Goal: Find specific page/section: Find specific page/section

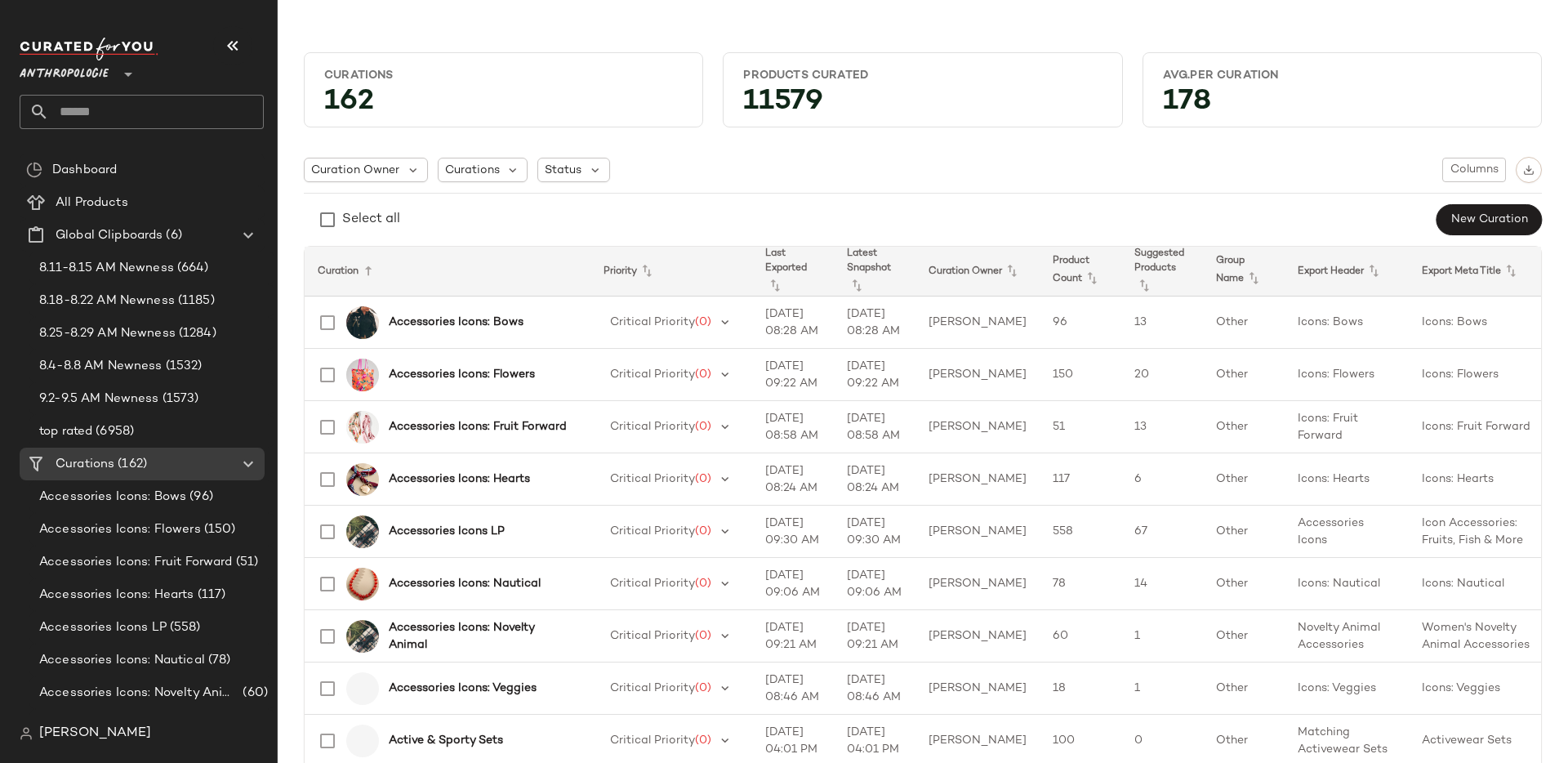
click at [129, 82] on icon at bounding box center [128, 74] width 20 height 20
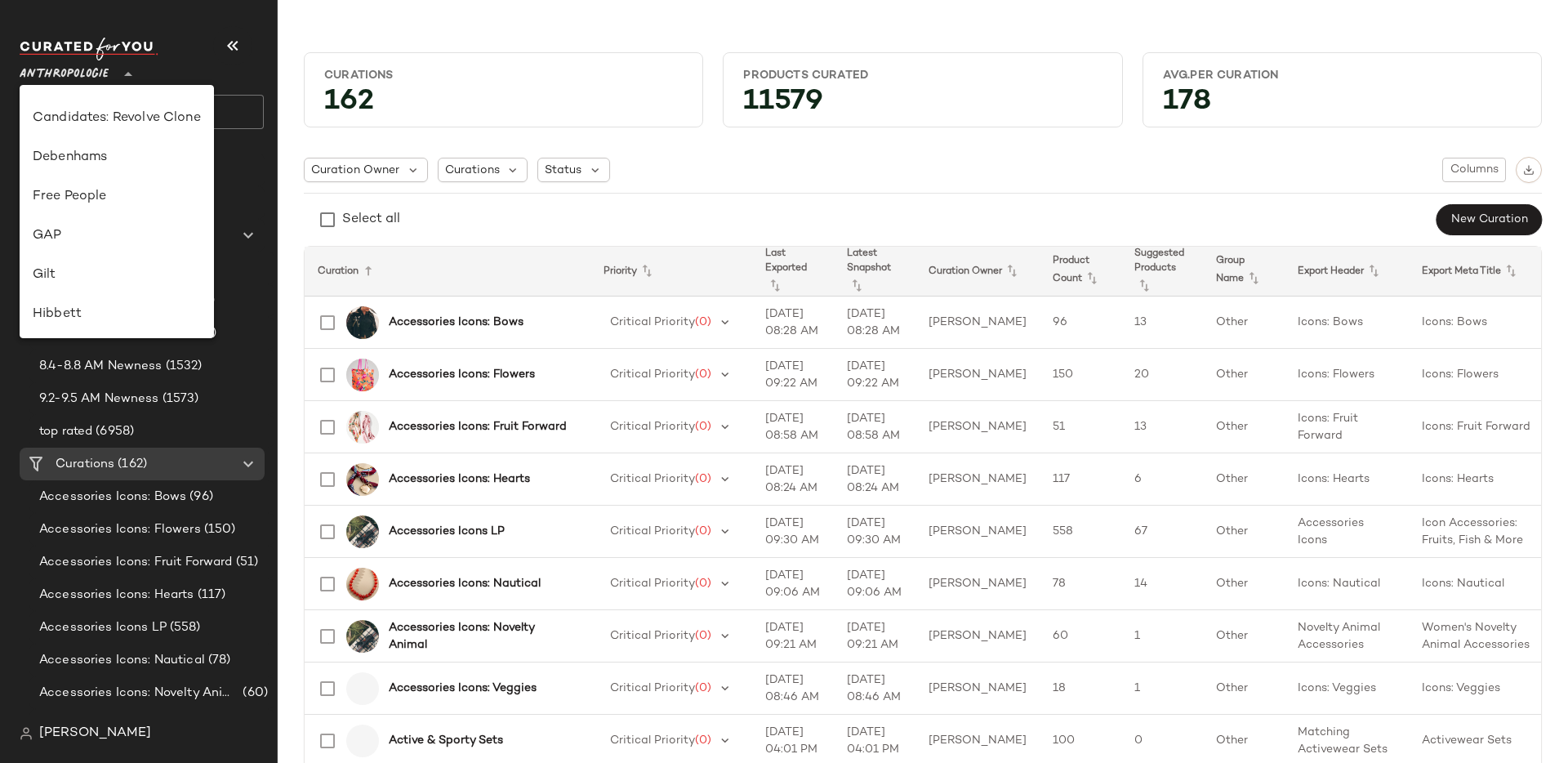
scroll to position [265, 0]
click at [125, 213] on div "Free People" at bounding box center [117, 199] width 194 height 39
type input "**"
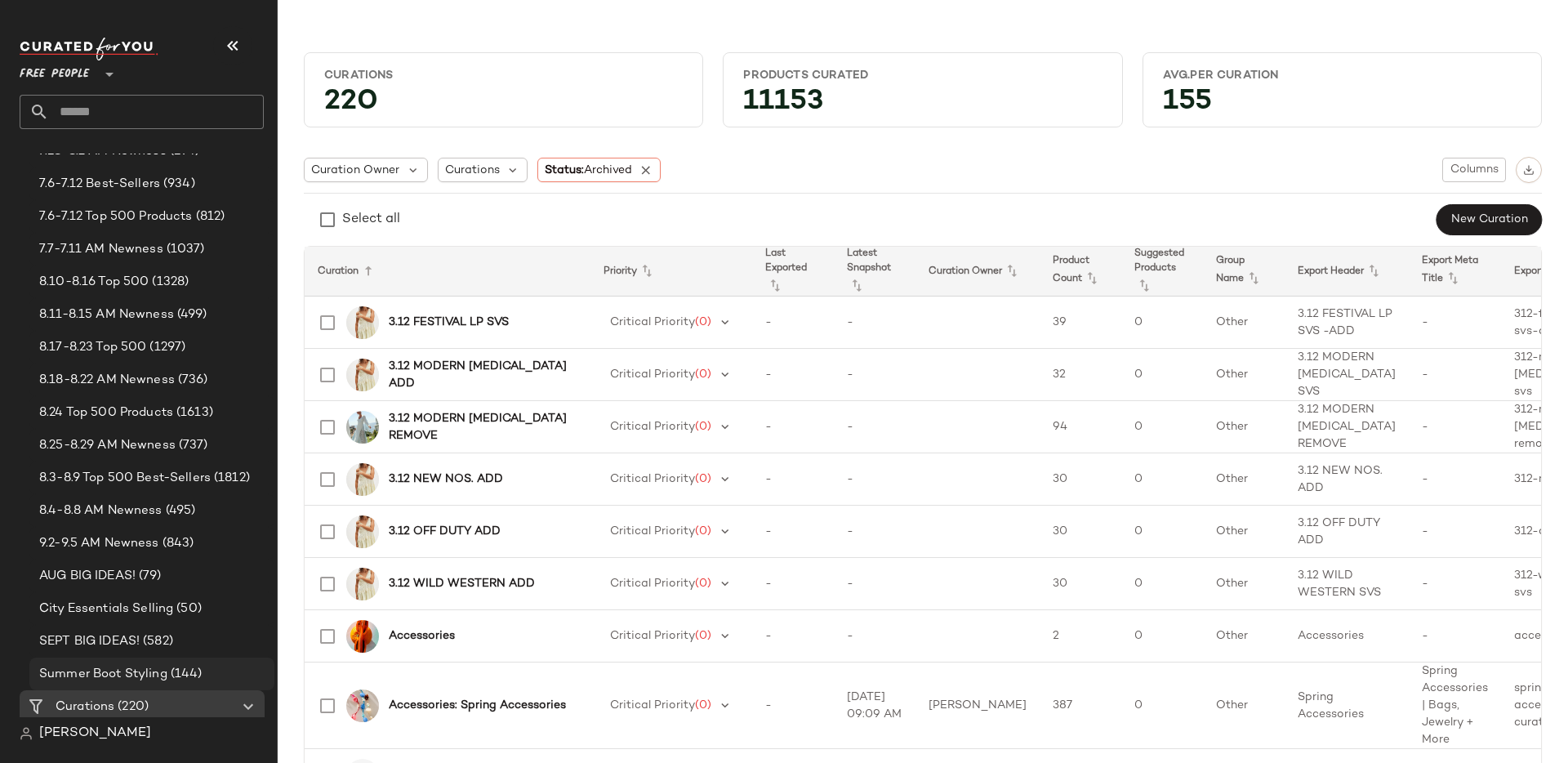
scroll to position [165, 0]
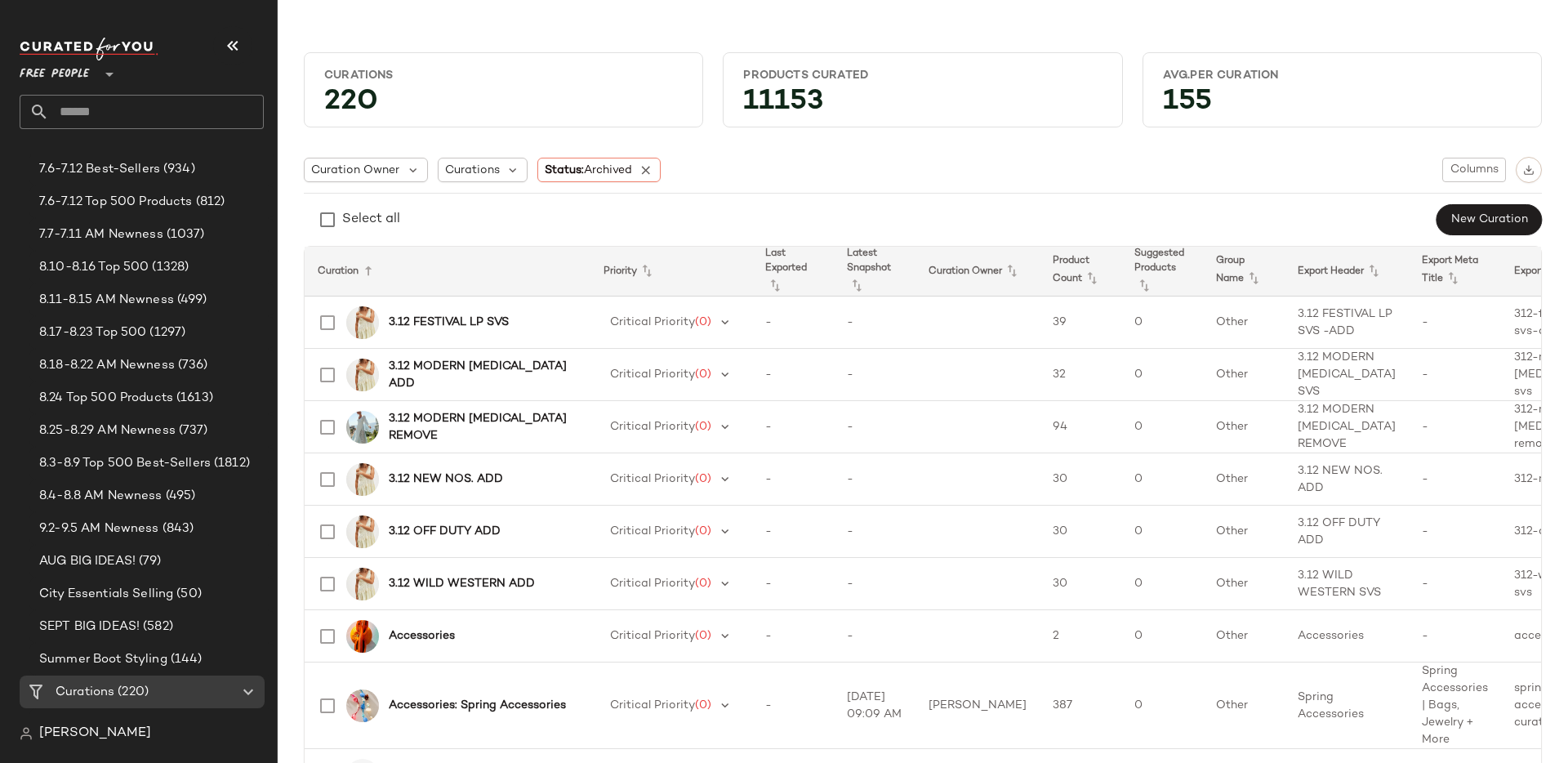
click at [79, 744] on div "[PERSON_NAME]" at bounding box center [148, 734] width 257 height 33
click at [69, 724] on span "[PERSON_NAME]" at bounding box center [95, 733] width 112 height 20
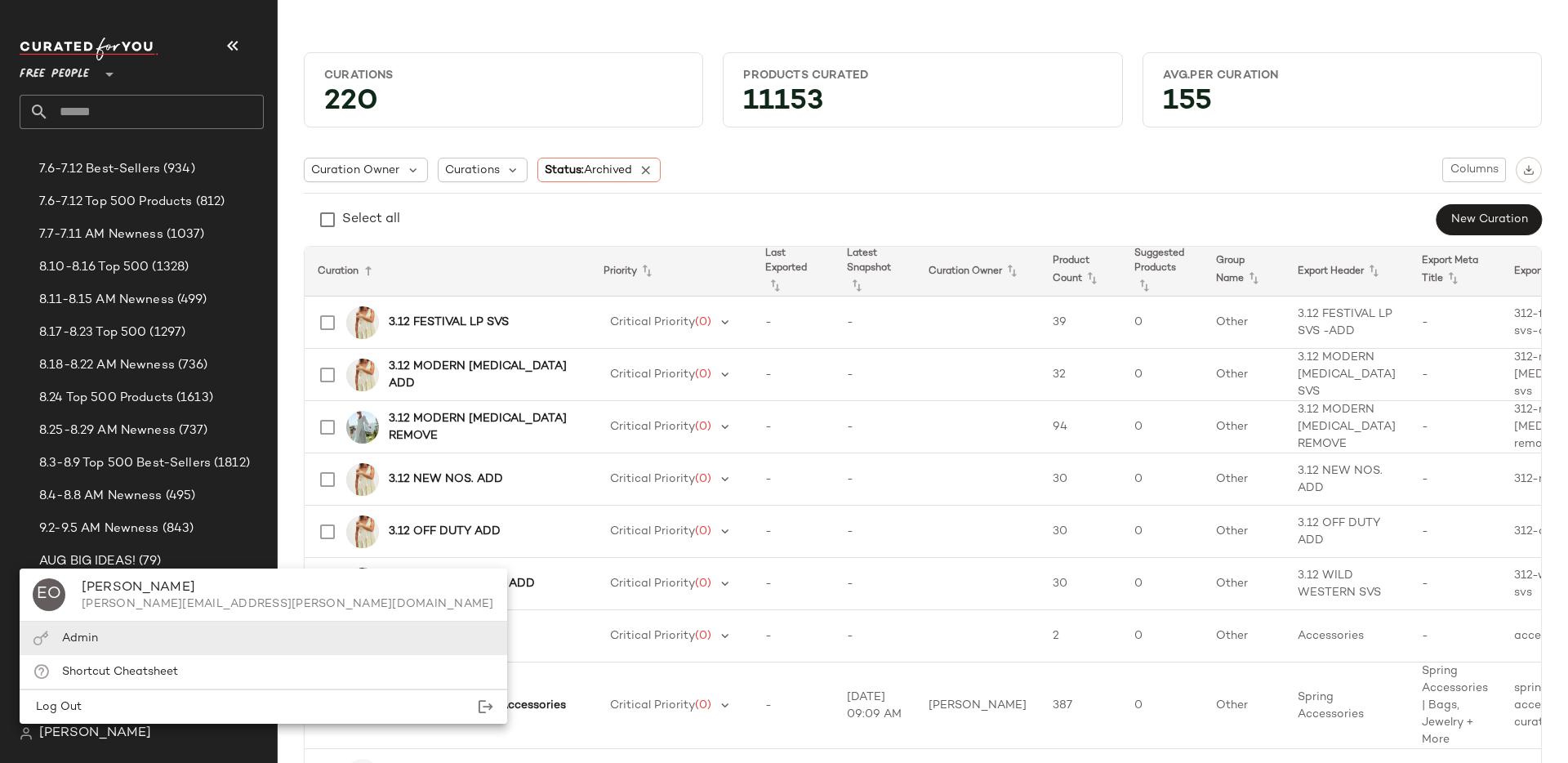
click at [91, 644] on span "Admin" at bounding box center [79, 638] width 36 height 12
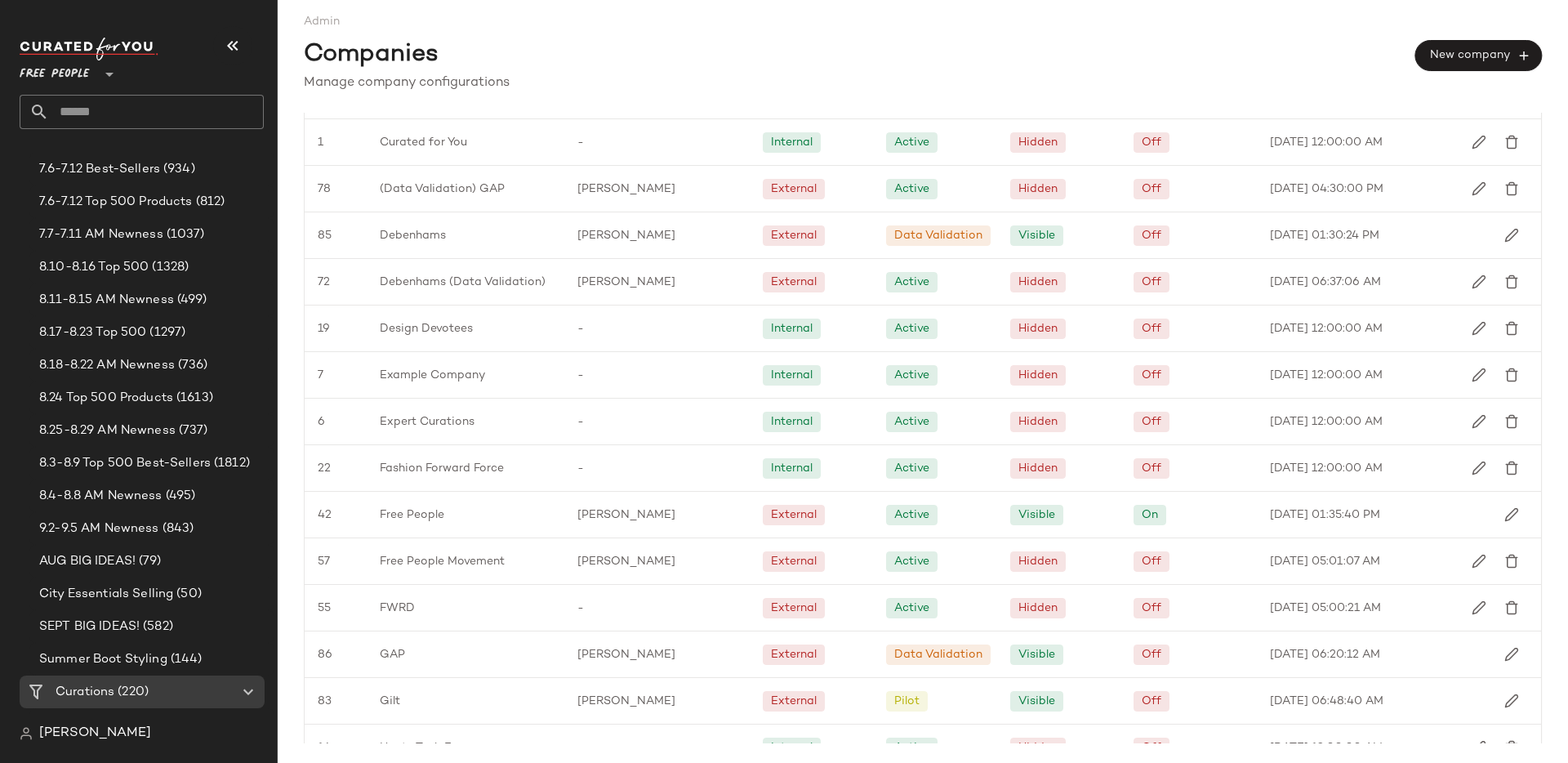
scroll to position [876, 0]
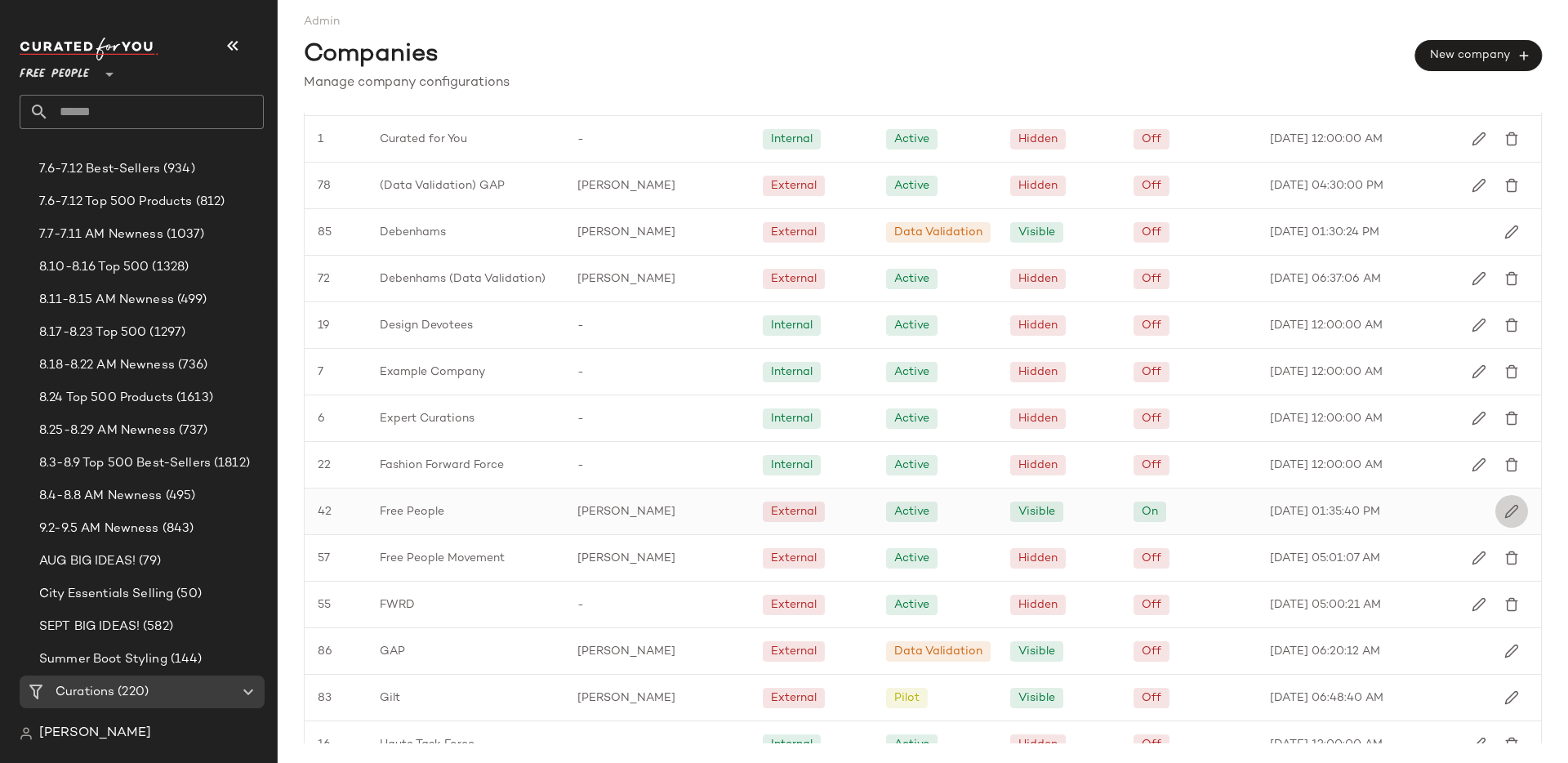
click at [1504, 507] on img "button" at bounding box center [1511, 511] width 15 height 15
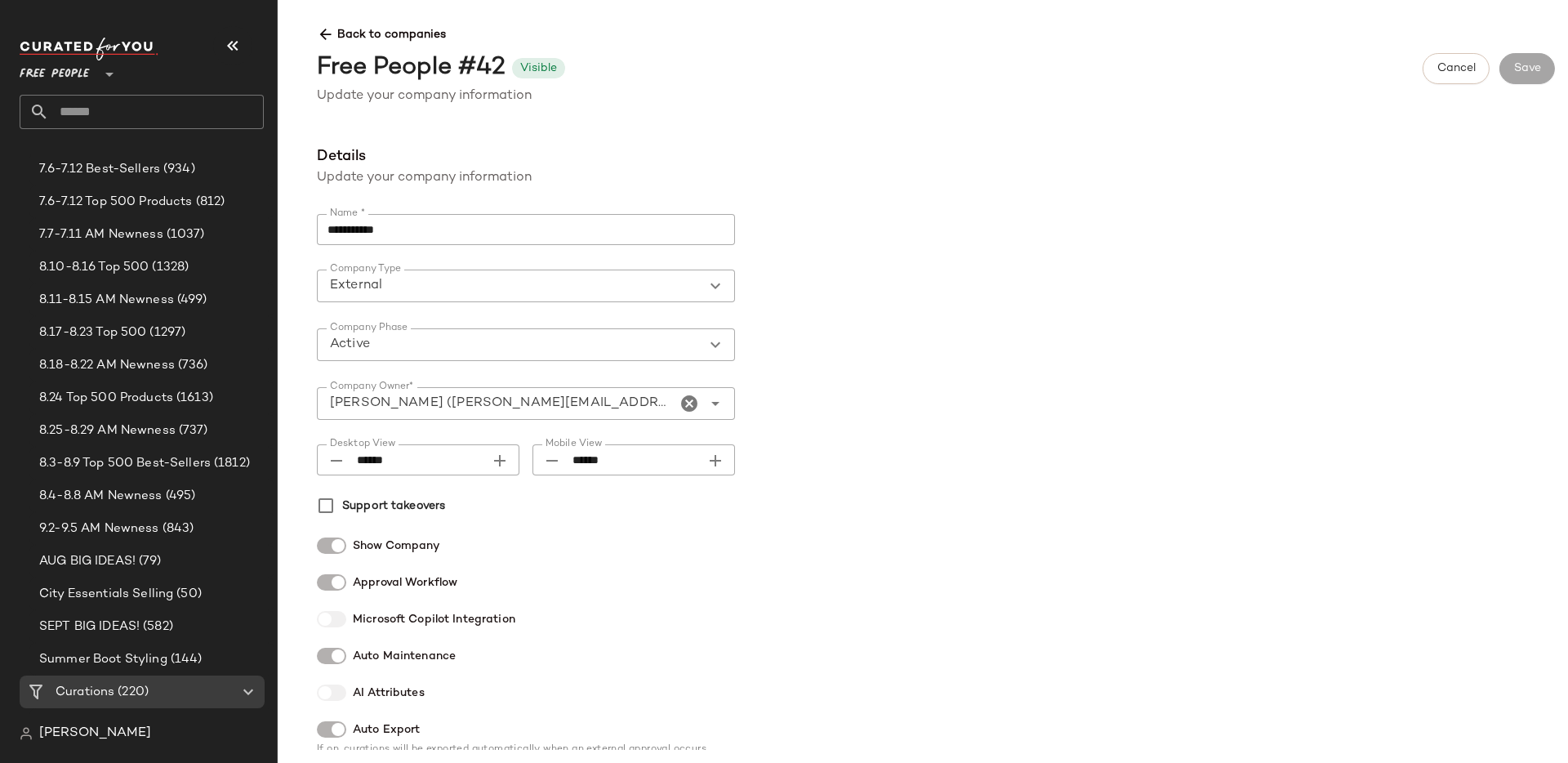
click at [696, 388] on div at bounding box center [689, 404] width 20 height 33
type input "**********"
click at [816, 402] on div "**********" at bounding box center [578, 742] width 522 height 1194
click at [321, 30] on icon at bounding box center [326, 35] width 17 height 17
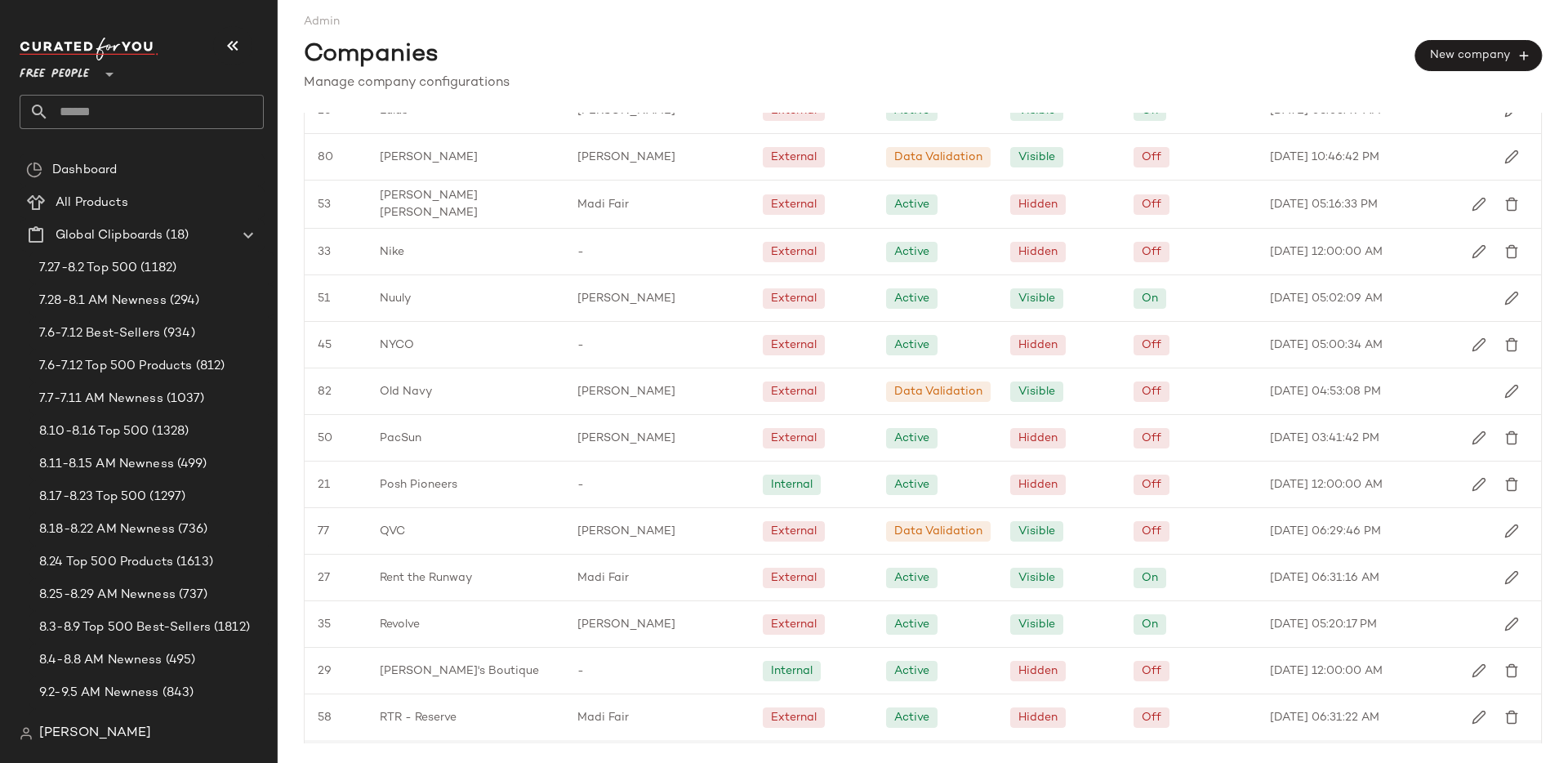
scroll to position [1793, 0]
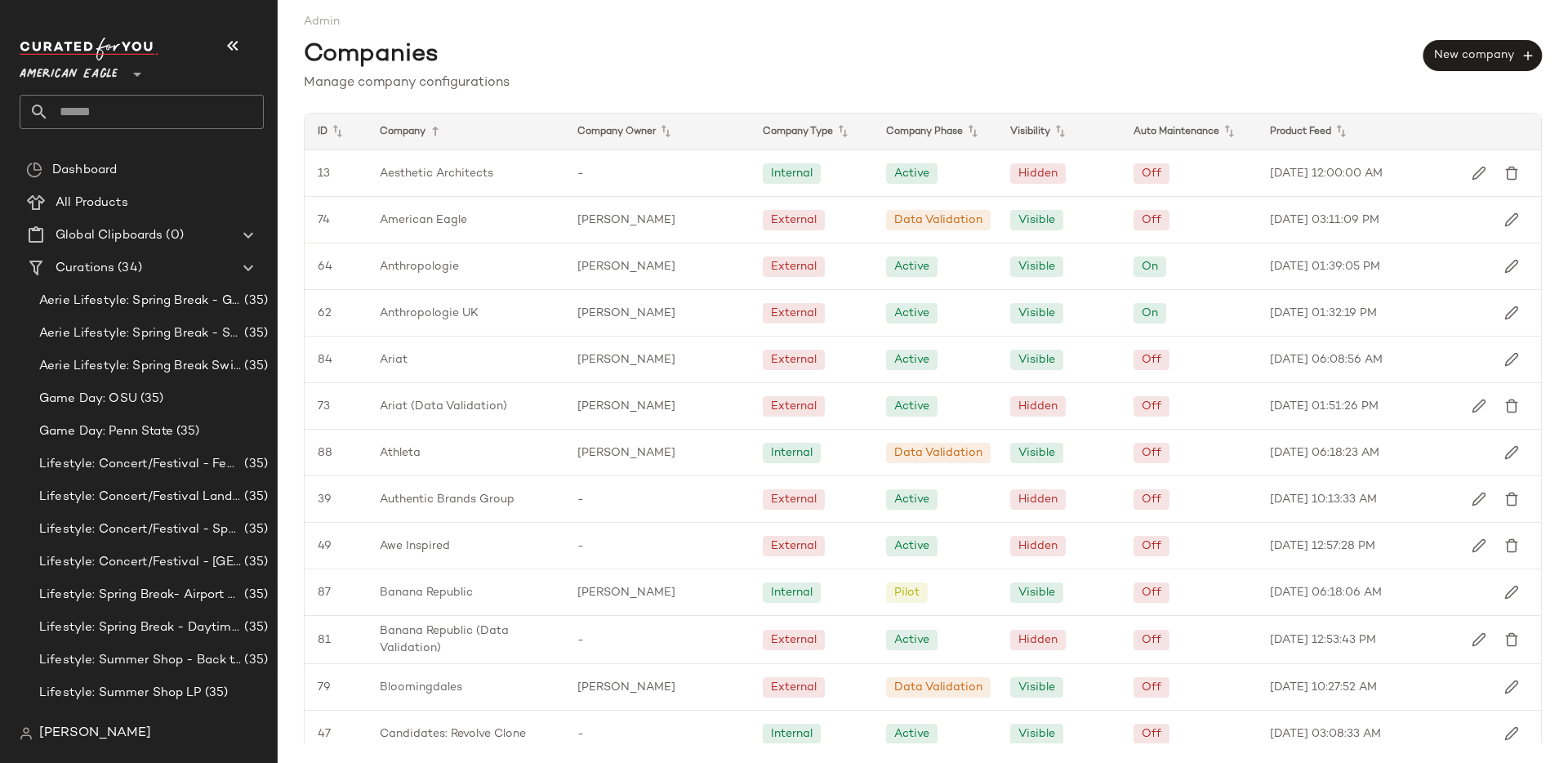
scroll to position [934, 0]
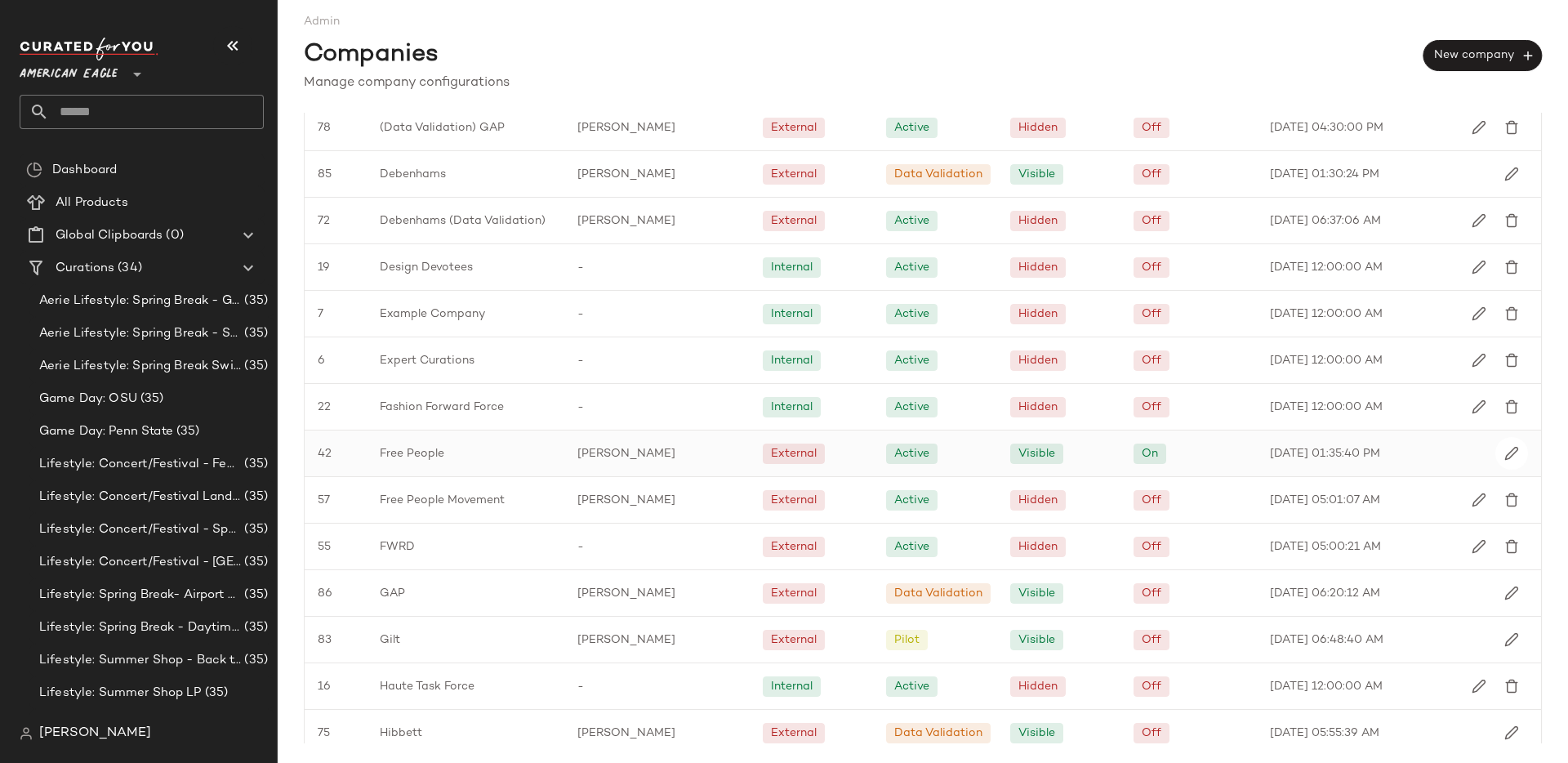
click at [1310, 450] on span "[DATE] 01:35:40 PM" at bounding box center [1325, 454] width 111 height 17
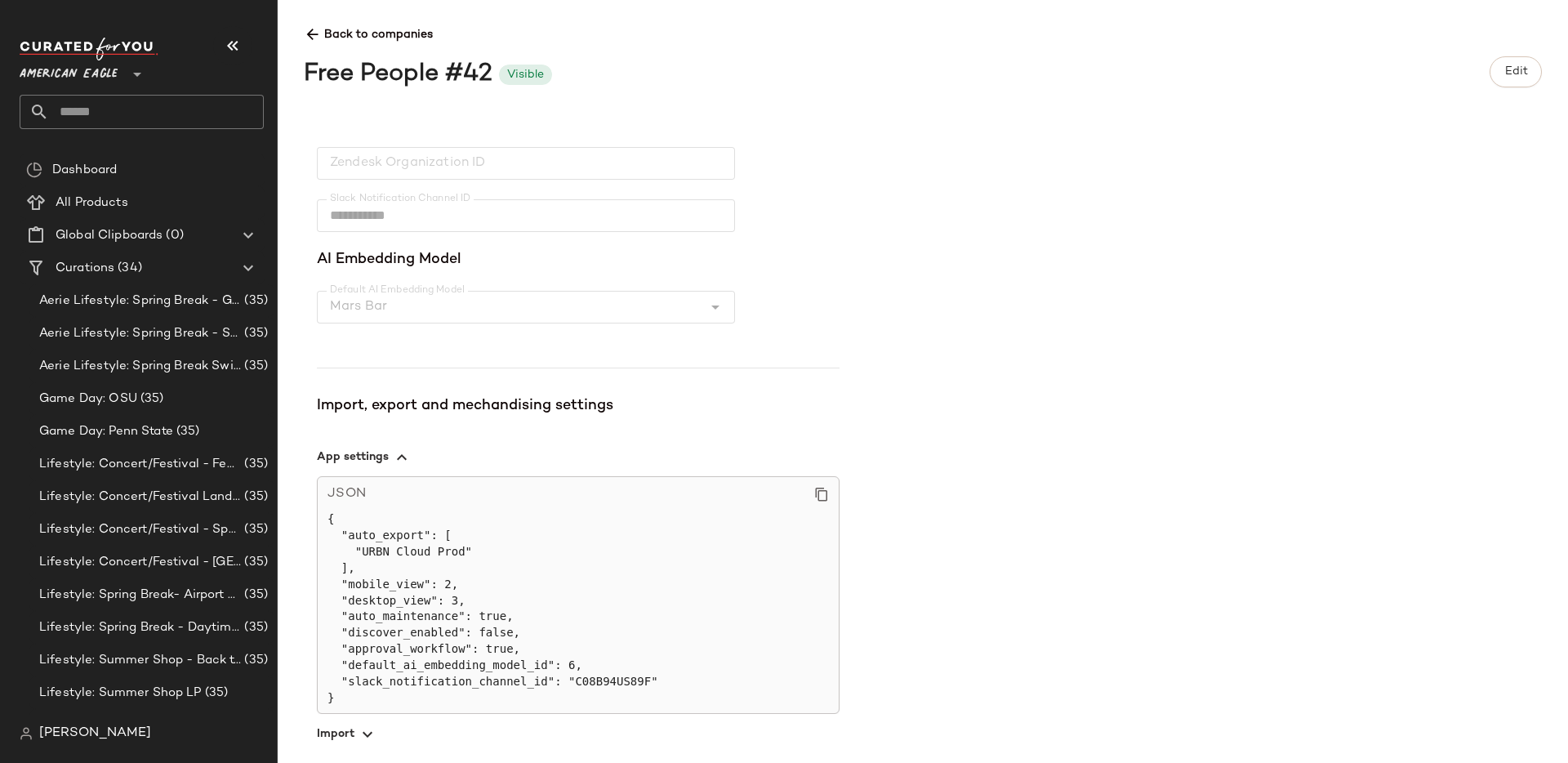
scroll to position [555, 0]
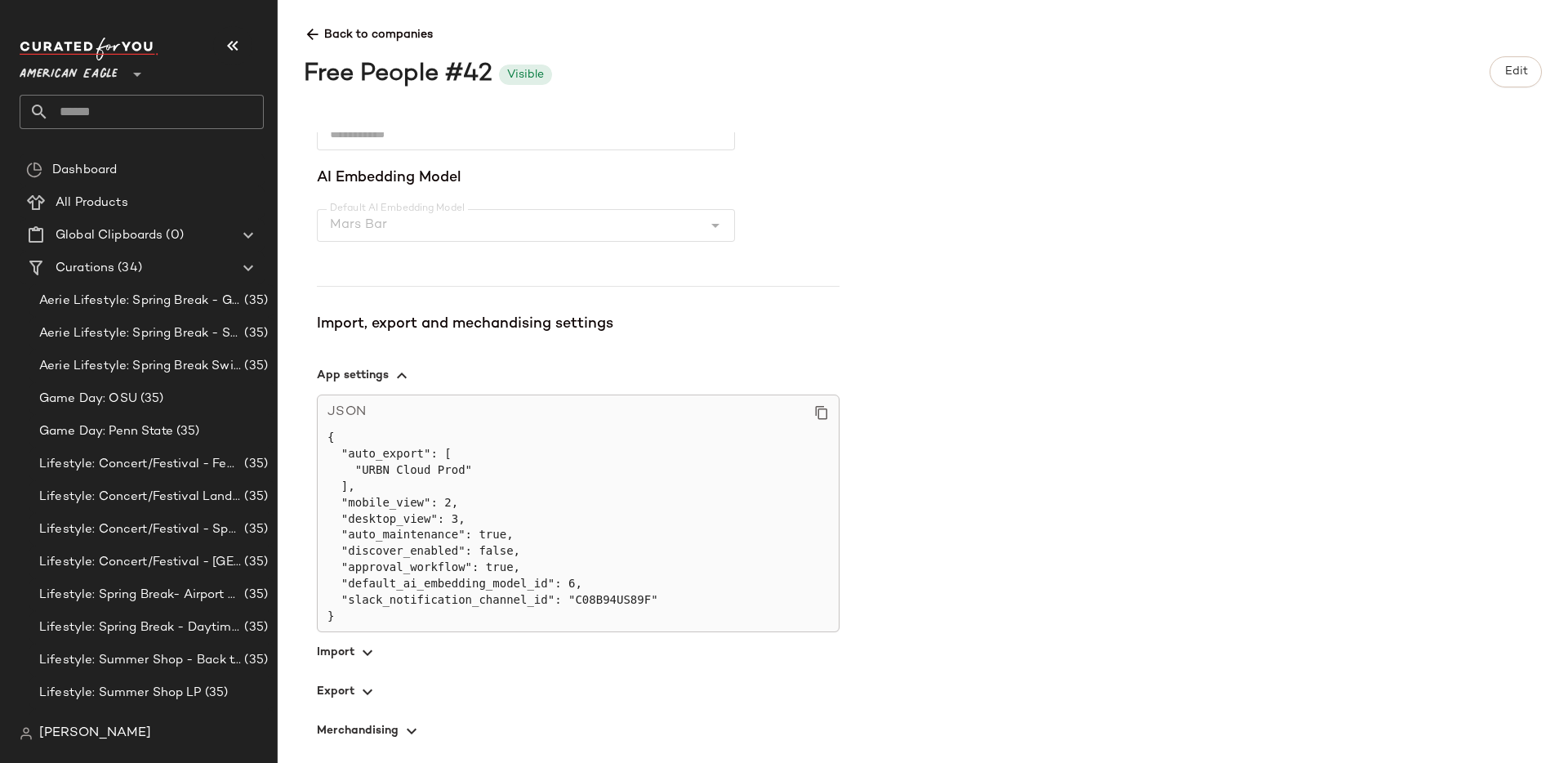
click at [372, 645] on icon "button" at bounding box center [367, 652] width 20 height 20
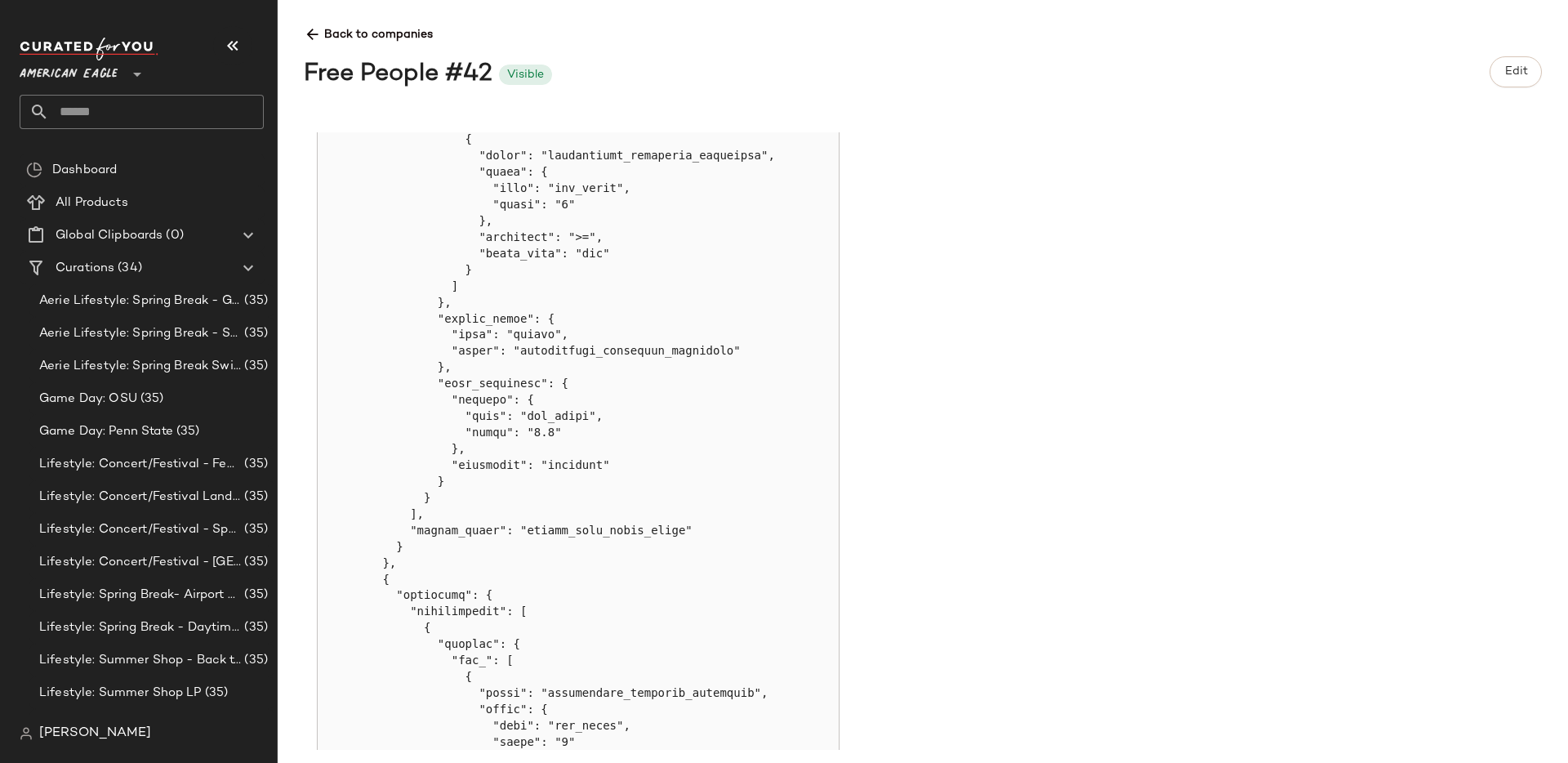
scroll to position [1902, 0]
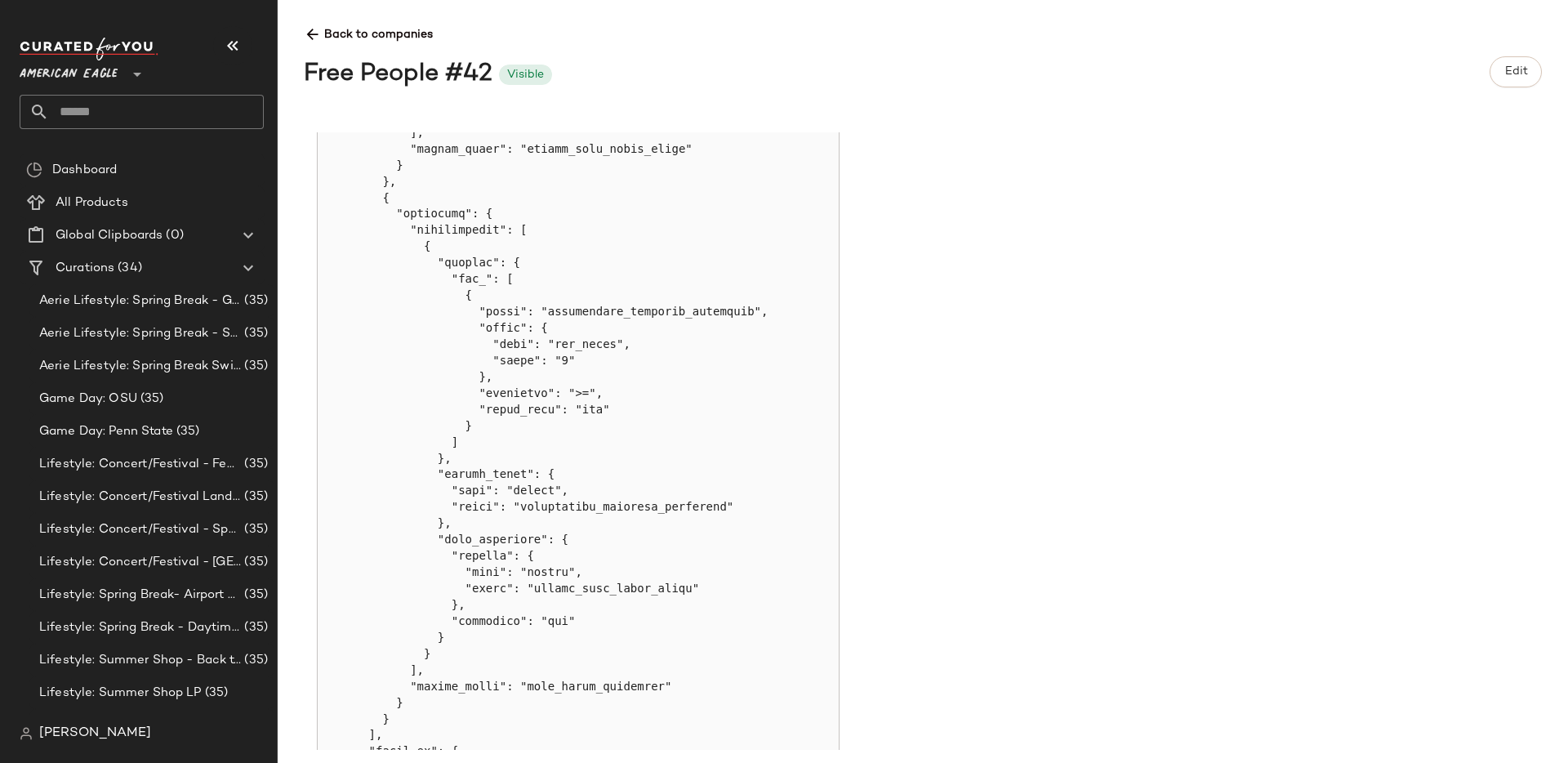
click at [310, 44] on div "Back to companies Free People #42 Visible Edit" at bounding box center [936, 53] width 1264 height 80
click at [309, 26] on icon at bounding box center [313, 35] width 17 height 17
